Goal: Communication & Community: Participate in discussion

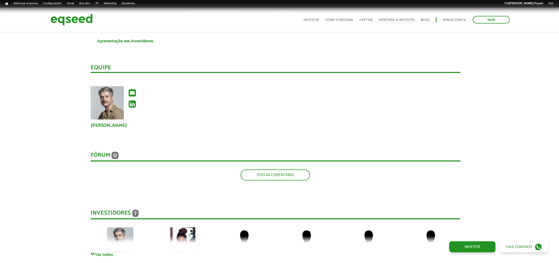
scroll to position [710, 4]
click at [258, 169] on link "Postar comentário" at bounding box center [276, 174] width 70 height 11
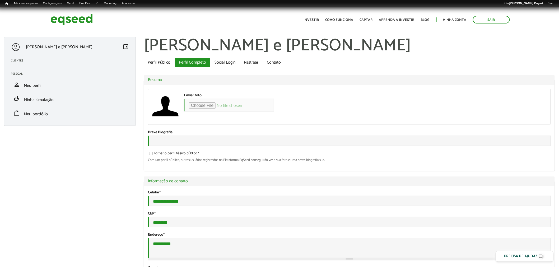
click at [283, 181] on legend "Ocultar Informação de contato" at bounding box center [349, 182] width 411 height 10
